Goal: Transaction & Acquisition: Purchase product/service

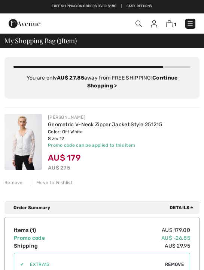
click at [188, 25] on img at bounding box center [189, 23] width 7 height 7
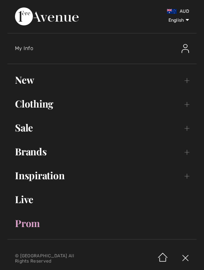
click at [189, 130] on link "Sale Toggle submenu" at bounding box center [101, 128] width 189 height 16
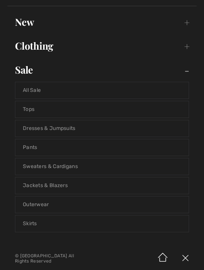
scroll to position [59, 0]
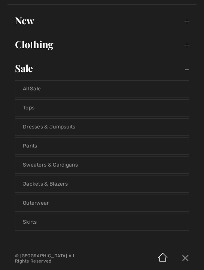
click at [31, 89] on link "All Sale" at bounding box center [101, 89] width 173 height 16
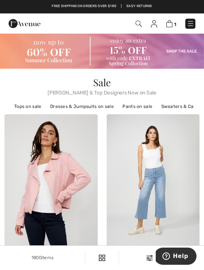
click at [146, 255] on div "Filters (1)" at bounding box center [161, 258] width 76 height 7
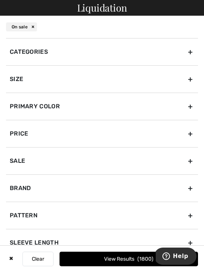
click at [190, 83] on div "Size" at bounding box center [102, 78] width 192 height 27
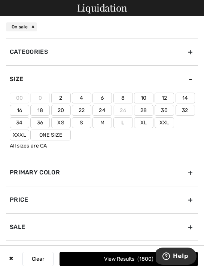
click at [168, 100] on label "12" at bounding box center [163, 98] width 19 height 11
click at [0, 0] on input"] "12" at bounding box center [0, 0] width 0 height 0
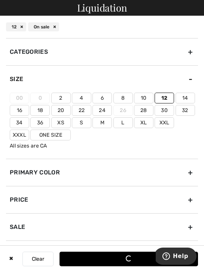
click at [188, 97] on label "14" at bounding box center [184, 98] width 19 height 11
click at [0, 0] on input"] "14" at bounding box center [0, 0] width 0 height 0
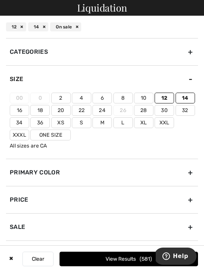
click at [191, 99] on label "14" at bounding box center [184, 98] width 19 height 11
click at [0, 0] on input"] "14" at bounding box center [0, 0] width 0 height 0
click at [190, 99] on label "14" at bounding box center [184, 98] width 19 height 11
click at [0, 0] on input"] "14" at bounding box center [0, 0] width 0 height 0
click at [187, 98] on label "14" at bounding box center [184, 98] width 19 height 11
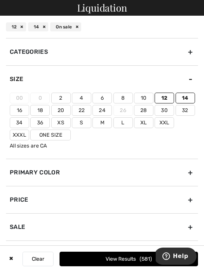
click at [0, 0] on input"] "14" at bounding box center [0, 0] width 0 height 0
click at [140, 258] on button "View Results 494" at bounding box center [128, 259] width 138 height 15
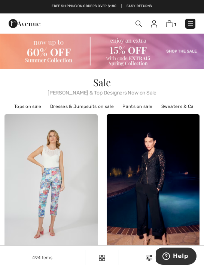
click at [33, 110] on link "Tops on sale" at bounding box center [27, 107] width 35 height 10
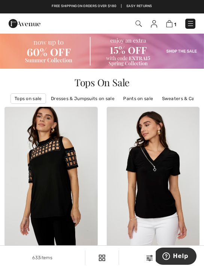
click at [147, 257] on img at bounding box center [149, 258] width 6 height 6
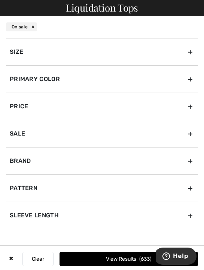
click at [190, 55] on div "Size" at bounding box center [102, 51] width 192 height 27
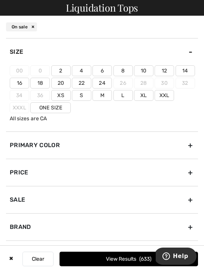
click at [170, 73] on label "12" at bounding box center [163, 70] width 19 height 11
click at [0, 0] on input"] "12" at bounding box center [0, 0] width 0 height 0
click at [187, 71] on label "14" at bounding box center [184, 70] width 19 height 11
click at [0, 0] on input"] "14" at bounding box center [0, 0] width 0 height 0
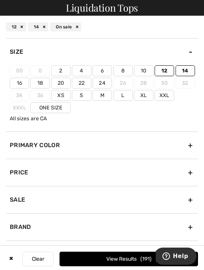
click at [141, 256] on button "View Results 191" at bounding box center [128, 259] width 138 height 15
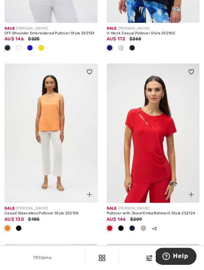
scroll to position [752, 0]
click at [193, 191] on span at bounding box center [191, 194] width 9 height 9
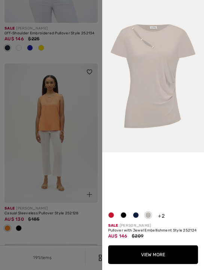
click at [90, 220] on div at bounding box center [102, 135] width 204 height 270
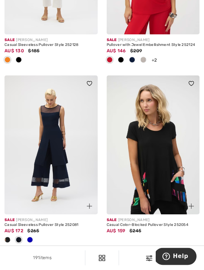
scroll to position [921, 0]
click at [192, 205] on img at bounding box center [191, 206] width 5 height 5
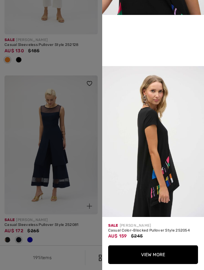
scroll to position [291, 0]
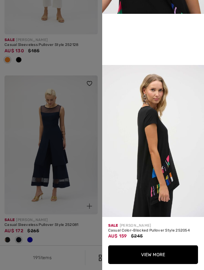
click at [87, 239] on div at bounding box center [102, 135] width 204 height 270
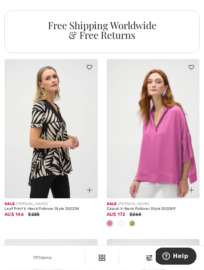
scroll to position [1166, 0]
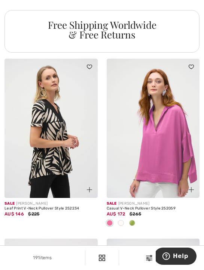
click at [91, 188] on img at bounding box center [89, 189] width 5 height 5
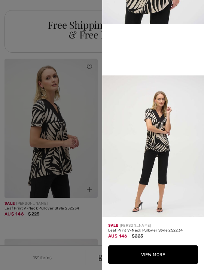
scroll to position [281, 0]
click at [87, 222] on div at bounding box center [102, 135] width 204 height 270
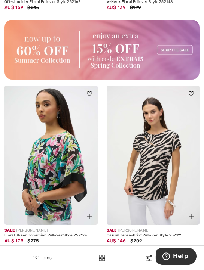
scroll to position [2263, 0]
click at [192, 215] on img at bounding box center [191, 216] width 5 height 5
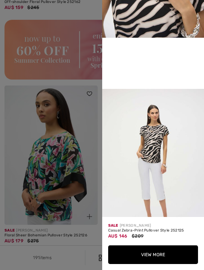
scroll to position [268, 0]
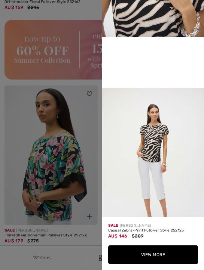
click at [92, 242] on div at bounding box center [102, 135] width 204 height 270
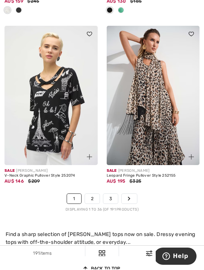
scroll to position [3203, 0]
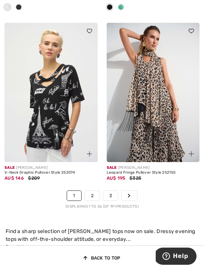
click at [131, 195] on link "Next" at bounding box center [129, 196] width 15 height 10
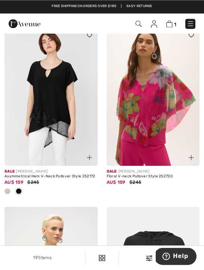
click at [6, 192] on span at bounding box center [7, 192] width 6 height 6
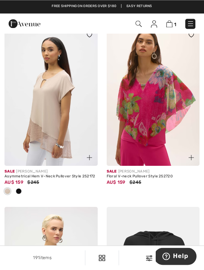
scroll to position [80, 0]
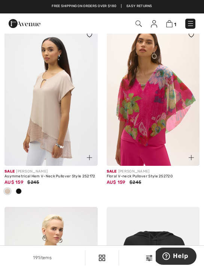
click at [91, 159] on img at bounding box center [89, 157] width 5 height 5
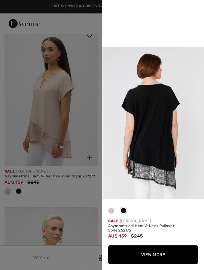
scroll to position [304, 0]
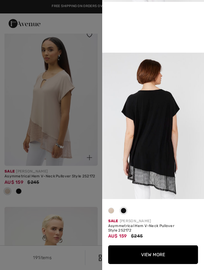
click at [91, 193] on div at bounding box center [102, 135] width 204 height 270
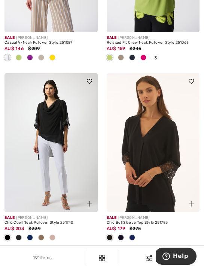
scroll to position [1324, 0]
click at [91, 205] on img at bounding box center [89, 204] width 5 height 5
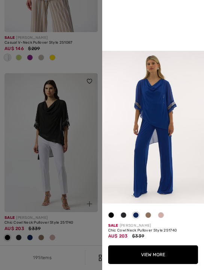
click at [92, 234] on div at bounding box center [102, 135] width 204 height 270
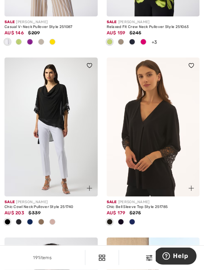
scroll to position [1340, 0]
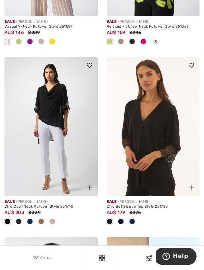
click at [193, 186] on img at bounding box center [191, 188] width 5 height 5
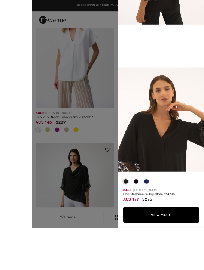
scroll to position [1322, 0]
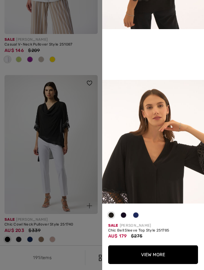
click at [93, 238] on div at bounding box center [102, 135] width 204 height 270
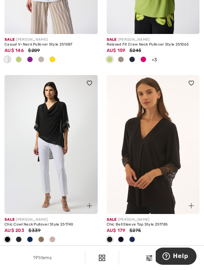
click at [133, 238] on span at bounding box center [132, 240] width 6 height 6
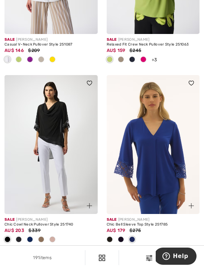
click at [124, 239] on div at bounding box center [120, 240] width 11 height 12
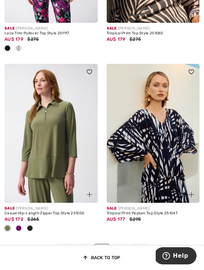
scroll to position [3166, 0]
click at [124, 247] on link "3" at bounding box center [120, 250] width 15 height 10
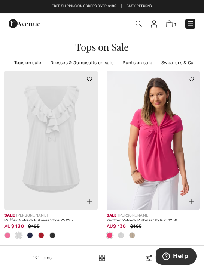
scroll to position [36, 0]
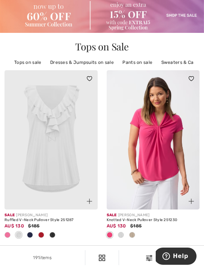
click at [134, 235] on span at bounding box center [132, 235] width 6 height 6
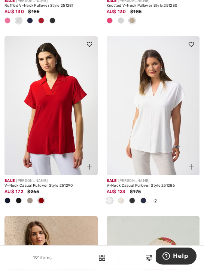
scroll to position [251, 0]
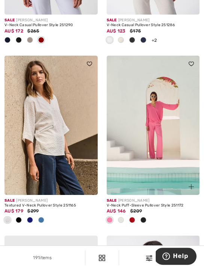
click at [43, 218] on span at bounding box center [41, 220] width 6 height 6
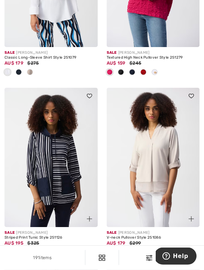
scroll to position [1318, 0]
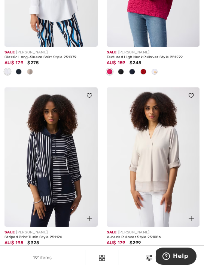
click at [91, 219] on img at bounding box center [89, 218] width 5 height 5
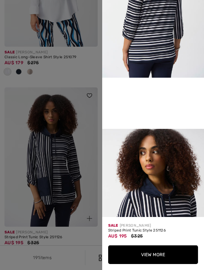
scroll to position [234, 0]
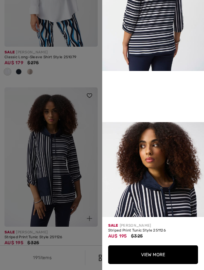
click at [92, 238] on div at bounding box center [102, 135] width 204 height 270
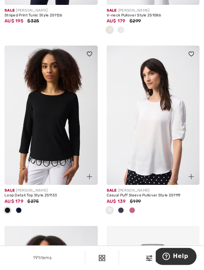
scroll to position [1540, 0]
click at [20, 208] on span at bounding box center [19, 211] width 6 height 6
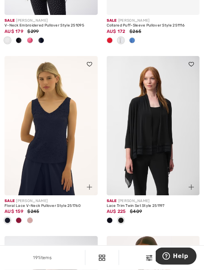
scroll to position [1891, 0]
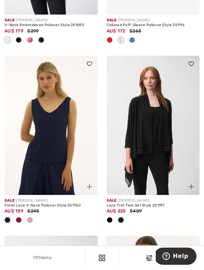
click at [20, 215] on div at bounding box center [18, 221] width 11 height 12
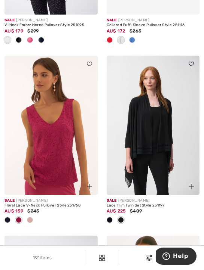
click at [30, 217] on span at bounding box center [30, 220] width 6 height 6
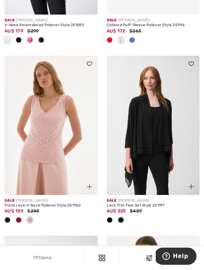
click at [91, 184] on img at bounding box center [89, 186] width 5 height 5
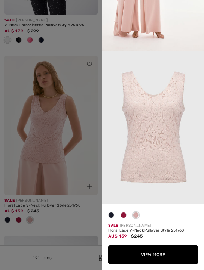
scroll to position [727, 0]
click at [91, 212] on div at bounding box center [102, 135] width 204 height 270
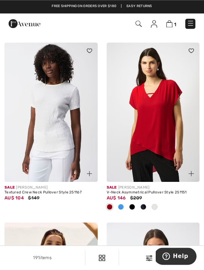
scroll to position [2511, 0]
click at [92, 171] on img at bounding box center [89, 173] width 5 height 5
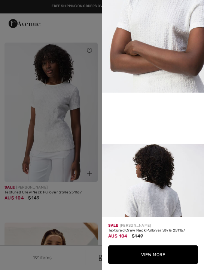
scroll to position [213, 0]
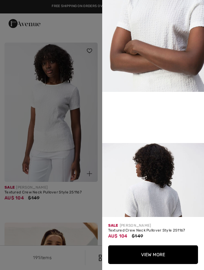
click at [92, 199] on div at bounding box center [102, 135] width 204 height 270
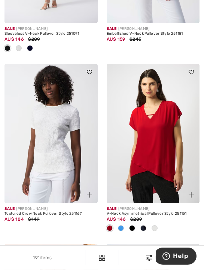
scroll to position [2490, 0]
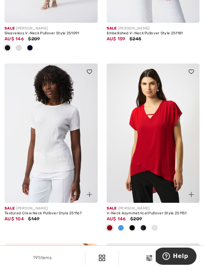
click at [193, 192] on img at bounding box center [191, 194] width 5 height 5
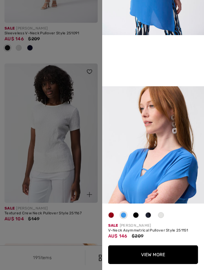
scroll to position [271, 0]
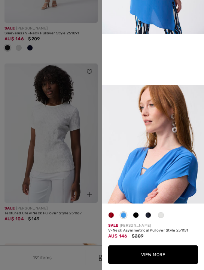
click at [90, 221] on div at bounding box center [102, 135] width 204 height 270
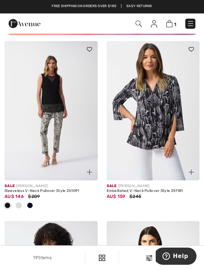
scroll to position [2332, 0]
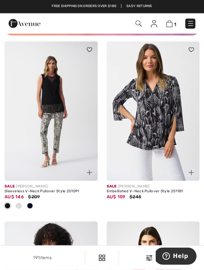
click at [92, 170] on img at bounding box center [89, 172] width 5 height 5
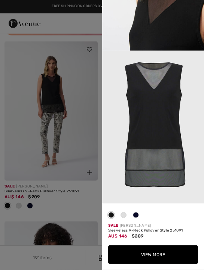
scroll to position [741, 0]
click at [89, 197] on div at bounding box center [102, 135] width 204 height 270
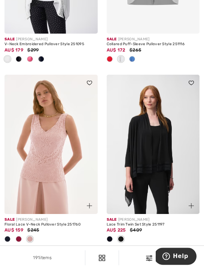
scroll to position [1872, 0]
click at [91, 203] on img at bounding box center [89, 205] width 5 height 5
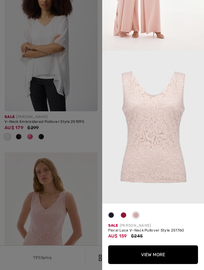
scroll to position [727, 0]
click at [89, 133] on div at bounding box center [102, 135] width 204 height 270
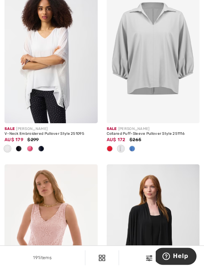
scroll to position [1782, 0]
click at [131, 148] on span at bounding box center [132, 149] width 6 height 6
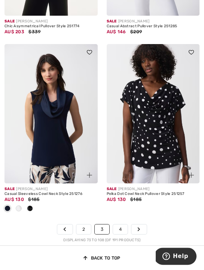
scroll to position [3219, 0]
click at [126, 227] on link "4" at bounding box center [120, 230] width 15 height 10
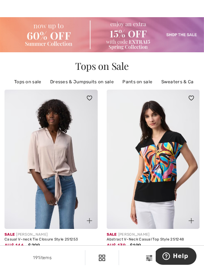
click at [191, 220] on img at bounding box center [191, 220] width 5 height 5
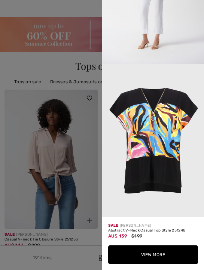
scroll to position [713, 0]
click at [93, 244] on div at bounding box center [102, 135] width 204 height 270
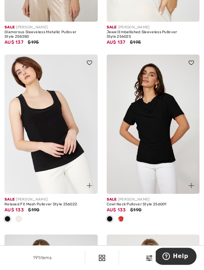
scroll to position [1667, 0]
click at [21, 217] on span at bounding box center [19, 219] width 6 height 6
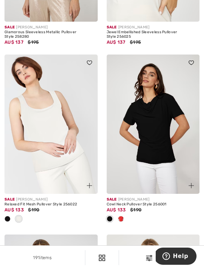
click at [123, 217] on span at bounding box center [121, 219] width 6 height 6
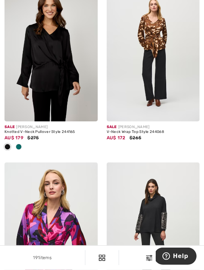
scroll to position [2502, 0]
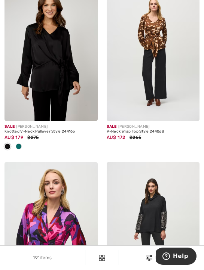
click at [21, 145] on span at bounding box center [19, 147] width 6 height 6
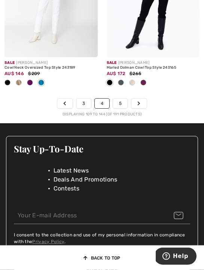
scroll to position [3284, 0]
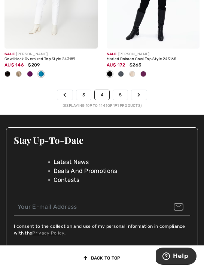
click at [122, 94] on link "5" at bounding box center [120, 95] width 15 height 10
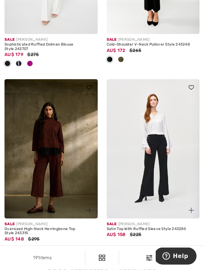
scroll to position [921, 0]
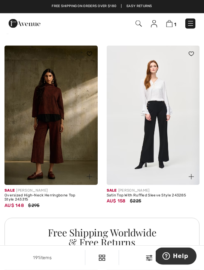
click at [193, 174] on img at bounding box center [191, 176] width 5 height 5
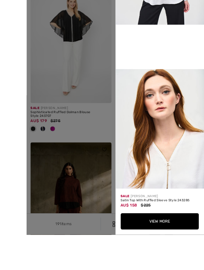
scroll to position [918, 0]
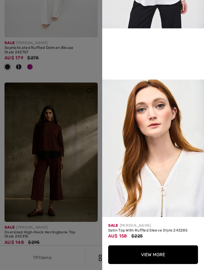
click at [90, 240] on div at bounding box center [102, 135] width 204 height 270
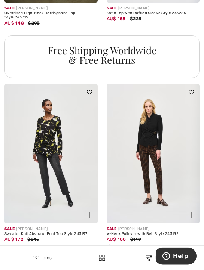
scroll to position [1138, 0]
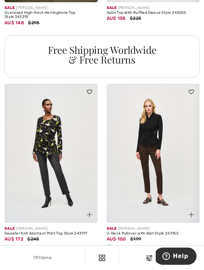
click at [124, 248] on div at bounding box center [120, 249] width 11 height 12
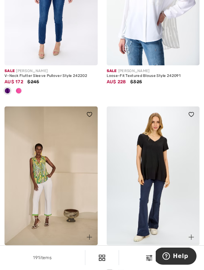
scroll to position [2423, 0]
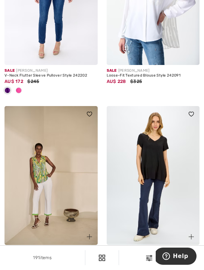
click at [93, 233] on span at bounding box center [89, 237] width 9 height 9
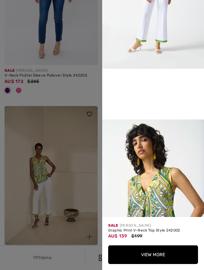
scroll to position [237, 0]
click at [92, 253] on div at bounding box center [102, 135] width 204 height 270
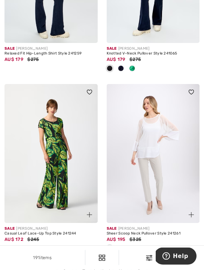
scroll to position [3167, 0]
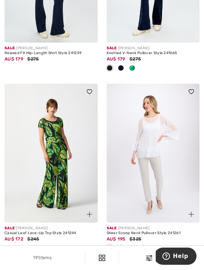
click at [193, 212] on img at bounding box center [191, 214] width 5 height 5
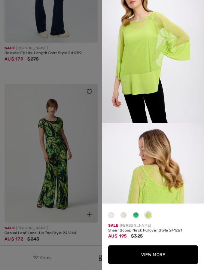
scroll to position [336, 0]
click at [92, 239] on div at bounding box center [102, 135] width 204 height 270
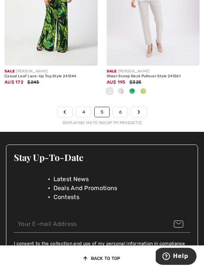
scroll to position [3324, 0]
click at [124, 111] on link "6" at bounding box center [120, 112] width 15 height 10
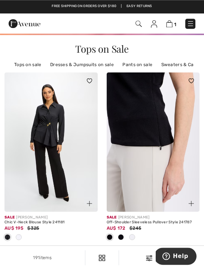
scroll to position [33, 0]
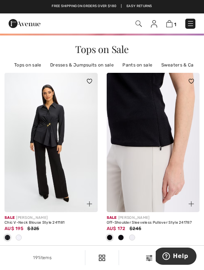
click at [193, 202] on img at bounding box center [191, 204] width 5 height 5
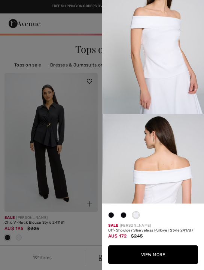
click at [95, 225] on div at bounding box center [102, 135] width 204 height 270
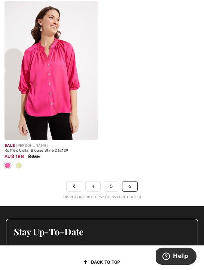
scroll to position [1050, 0]
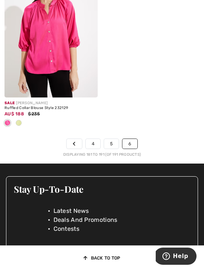
click at [89, 144] on link "4" at bounding box center [93, 144] width 15 height 10
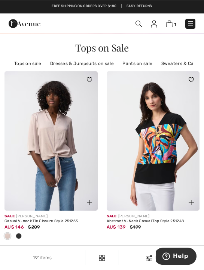
scroll to position [55, 0]
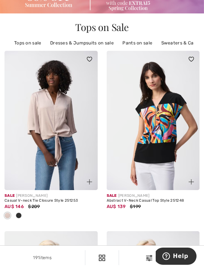
click at [193, 184] on img at bounding box center [191, 182] width 5 height 5
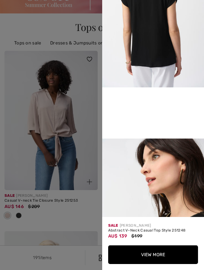
scroll to position [218, 0]
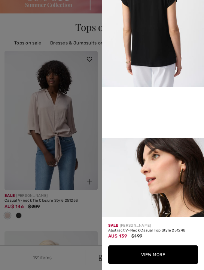
click at [93, 215] on div at bounding box center [102, 135] width 204 height 270
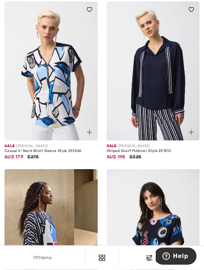
scroll to position [286, 0]
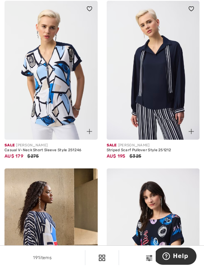
click at [91, 131] on img at bounding box center [89, 131] width 5 height 5
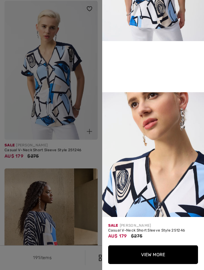
scroll to position [267, 0]
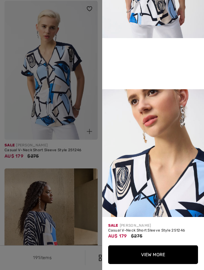
click at [37, 157] on div at bounding box center [102, 135] width 204 height 270
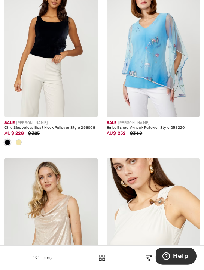
scroll to position [1391, 0]
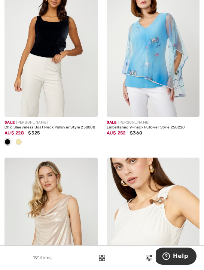
click at [16, 140] on span at bounding box center [19, 142] width 6 height 6
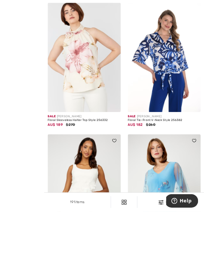
scroll to position [1285, 0]
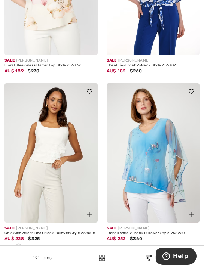
click at [91, 214] on img at bounding box center [89, 214] width 5 height 5
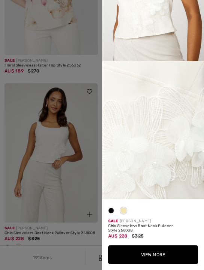
scroll to position [398, 0]
click at [91, 244] on div at bounding box center [102, 135] width 204 height 270
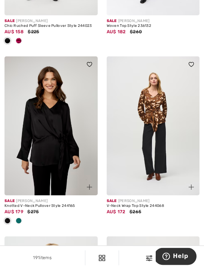
scroll to position [2427, 0]
click at [193, 185] on img at bounding box center [191, 187] width 5 height 5
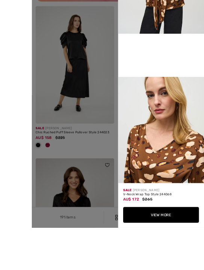
scroll to position [2396, 0]
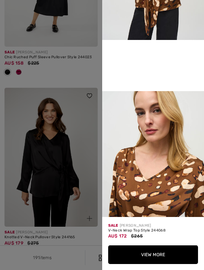
click at [90, 247] on div at bounding box center [102, 135] width 204 height 270
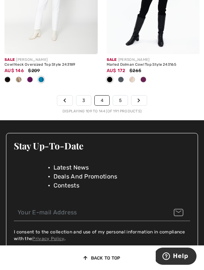
scroll to position [3279, 0]
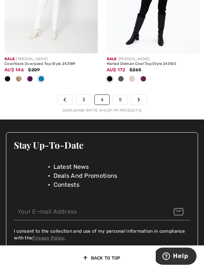
click at [65, 98] on icon "Page navigation" at bounding box center [64, 100] width 3 height 4
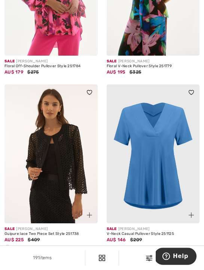
scroll to position [912, 0]
click at [90, 215] on img at bounding box center [89, 215] width 5 height 5
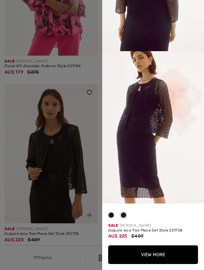
click at [89, 243] on div at bounding box center [102, 135] width 204 height 270
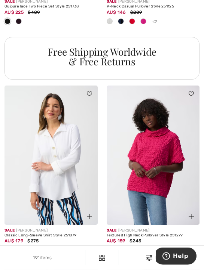
scroll to position [1140, 0]
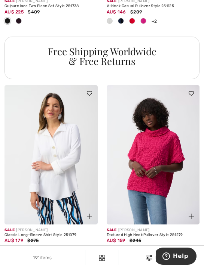
click at [33, 247] on div at bounding box center [29, 250] width 11 height 12
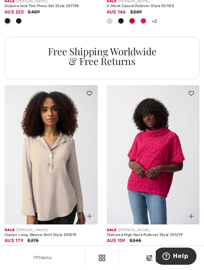
click at [92, 214] on img at bounding box center [89, 216] width 5 height 5
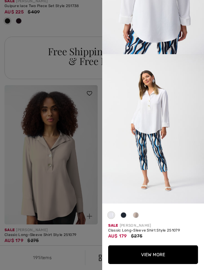
scroll to position [457, 0]
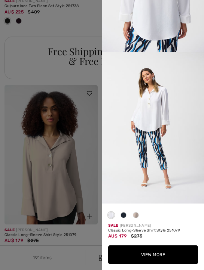
click at [166, 264] on button "View More" at bounding box center [153, 255] width 90 height 19
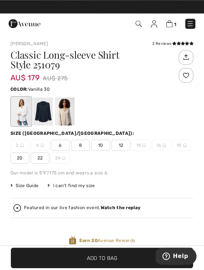
scroll to position [207, 0]
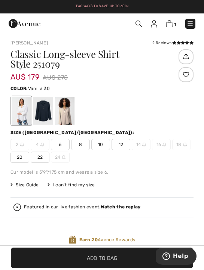
click at [40, 113] on div at bounding box center [42, 111] width 19 height 28
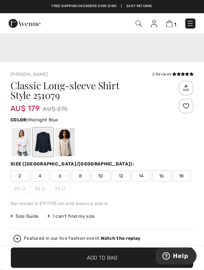
scroll to position [197, 0]
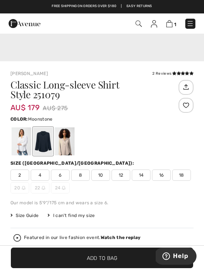
click at [65, 139] on div at bounding box center [64, 142] width 19 height 28
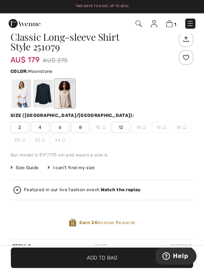
scroll to position [225, 0]
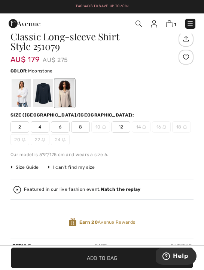
click at [124, 128] on span "12" at bounding box center [120, 127] width 19 height 11
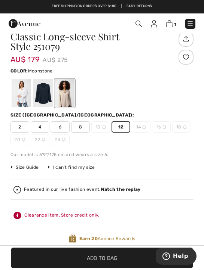
click at [130, 266] on span "✔ Added to Bag Add to Bag" at bounding box center [102, 258] width 182 height 21
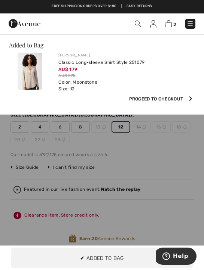
click at [171, 27] on img at bounding box center [168, 23] width 6 height 7
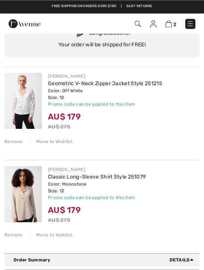
scroll to position [48, 0]
click at [24, 88] on img at bounding box center [22, 101] width 37 height 56
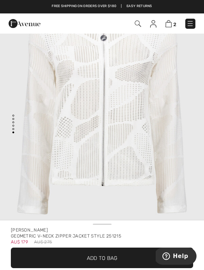
click at [174, 23] on span "2" at bounding box center [174, 25] width 3 height 6
click at [171, 25] on img at bounding box center [168, 23] width 6 height 7
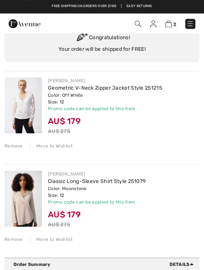
scroll to position [43, 0]
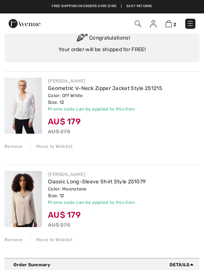
click at [156, 24] on img at bounding box center [153, 23] width 6 height 7
click at [153, 27] on img at bounding box center [153, 23] width 6 height 7
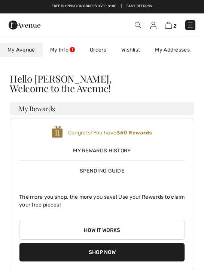
click at [69, 52] on link "My Info" at bounding box center [63, 50] width 40 height 14
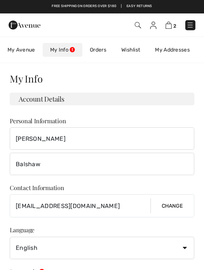
click at [102, 53] on link "Orders" at bounding box center [97, 50] width 31 height 14
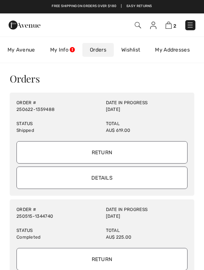
click at [18, 52] on span "My Avenue" at bounding box center [21, 50] width 28 height 8
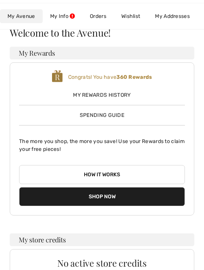
scroll to position [64, 0]
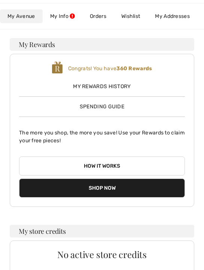
click at [164, 157] on button "How it works" at bounding box center [102, 166] width 166 height 19
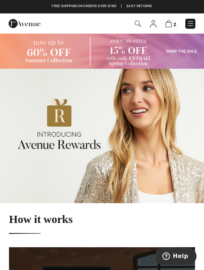
click at [171, 26] on img at bounding box center [168, 23] width 6 height 7
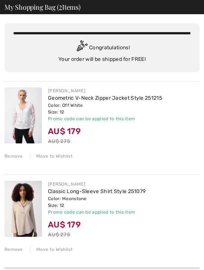
scroll to position [34, 0]
click at [16, 250] on div "Remove" at bounding box center [13, 250] width 18 height 7
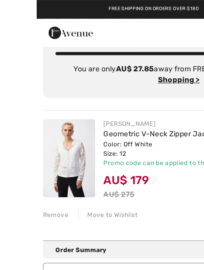
scroll to position [0, 0]
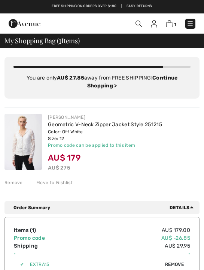
click at [32, 143] on img at bounding box center [22, 142] width 37 height 56
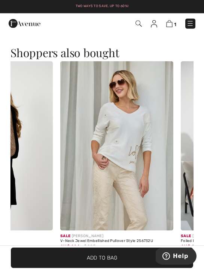
scroll to position [0, 192]
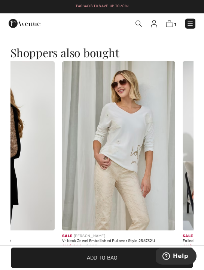
click at [152, 173] on img at bounding box center [118, 145] width 113 height 169
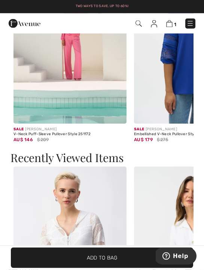
scroll to position [922, 0]
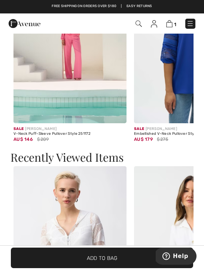
click at [172, 27] on img at bounding box center [169, 23] width 6 height 7
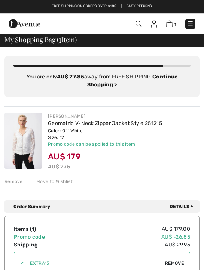
scroll to position [1, 0]
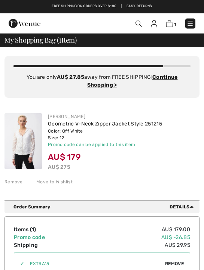
click at [23, 134] on img at bounding box center [22, 141] width 37 height 56
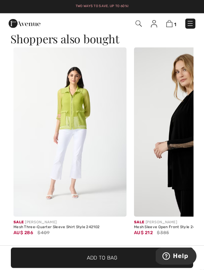
scroll to position [790, 0]
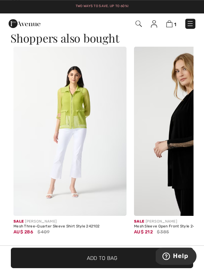
click at [109, 161] on img at bounding box center [69, 131] width 113 height 169
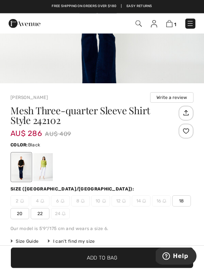
scroll to position [175, 0]
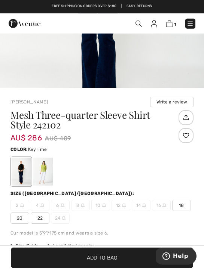
click at [40, 169] on div at bounding box center [42, 172] width 19 height 28
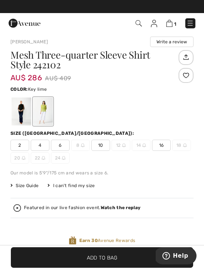
scroll to position [235, 0]
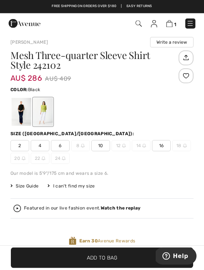
click at [18, 110] on div at bounding box center [21, 112] width 19 height 28
click at [41, 118] on div at bounding box center [42, 112] width 19 height 28
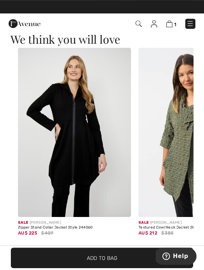
scroll to position [835, 0]
click at [61, 154] on img at bounding box center [74, 132] width 113 height 169
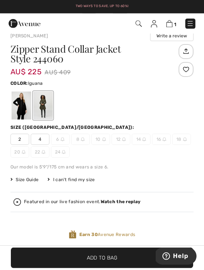
scroll to position [217, 0]
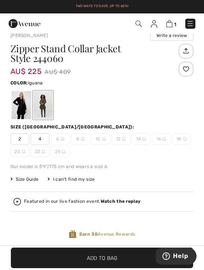
click at [21, 107] on div at bounding box center [21, 105] width 19 height 28
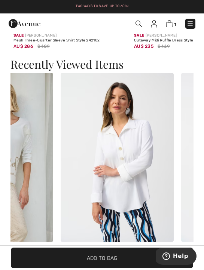
scroll to position [0, 314]
click at [154, 217] on img at bounding box center [117, 157] width 113 height 169
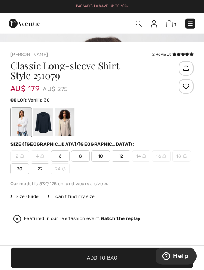
scroll to position [233, 0]
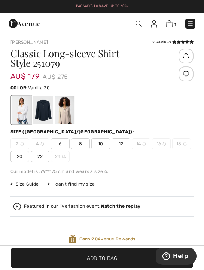
click at [171, 27] on img at bounding box center [169, 23] width 6 height 7
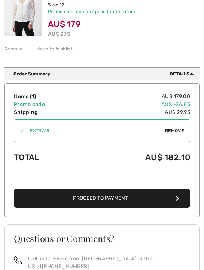
scroll to position [134, 0]
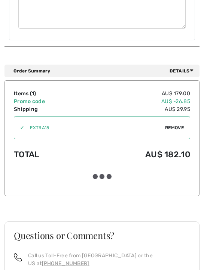
scroll to position [537, 0]
